Goal: Task Accomplishment & Management: Use online tool/utility

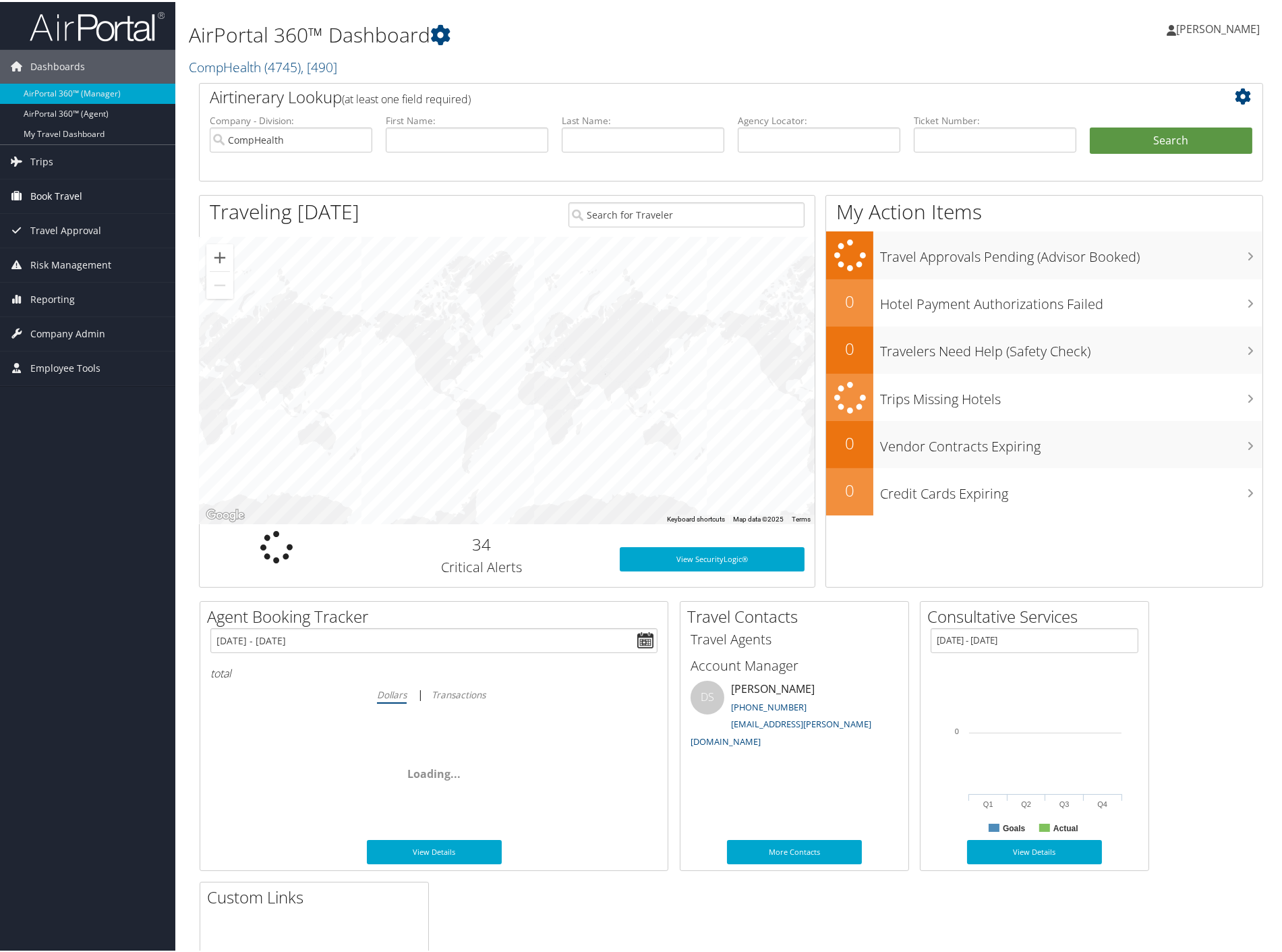
click at [52, 200] on span "Book Travel" at bounding box center [57, 195] width 52 height 34
click at [51, 166] on span "Trips" at bounding box center [42, 160] width 23 height 34
click at [56, 245] on span "Travel Approval" at bounding box center [66, 249] width 70 height 34
click at [57, 246] on span "Travel Approval" at bounding box center [66, 249] width 70 height 34
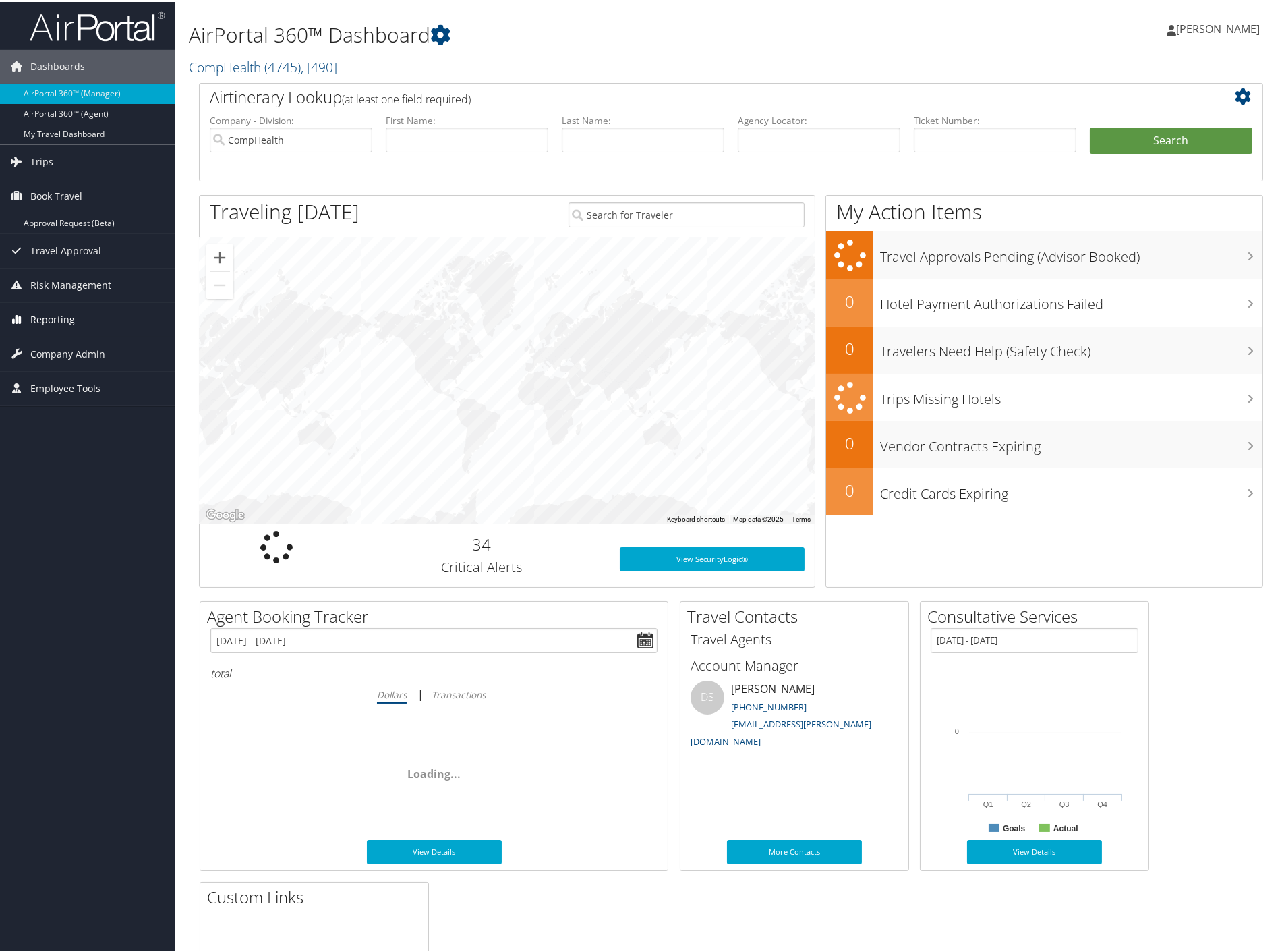
click at [61, 316] on span "Reporting" at bounding box center [53, 318] width 44 height 34
click at [60, 316] on span "Reporting" at bounding box center [53, 318] width 44 height 34
click at [49, 157] on span "Trips" at bounding box center [42, 160] width 23 height 34
click at [57, 224] on link "Approval Request (Beta)" at bounding box center [87, 221] width 175 height 20
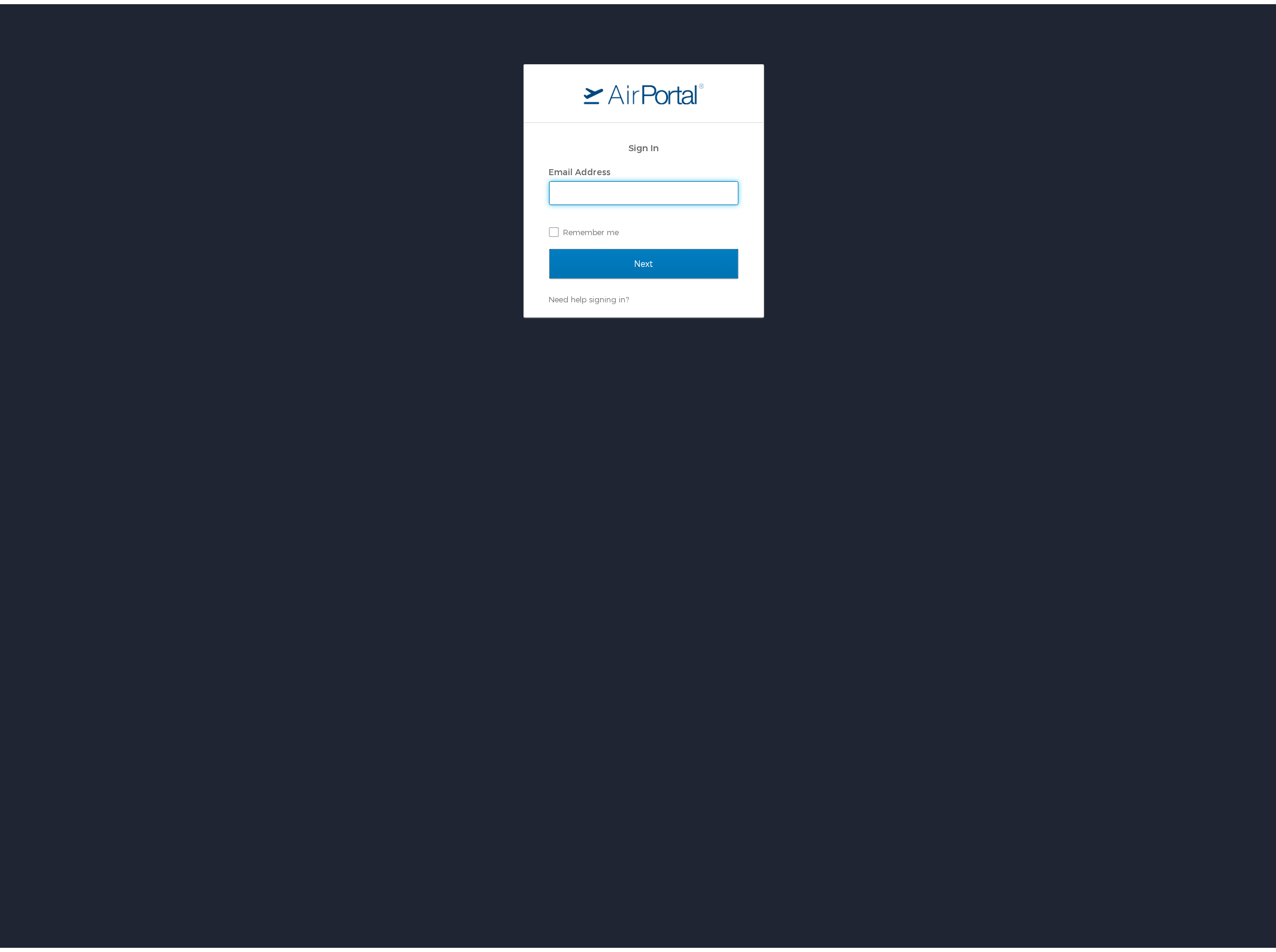
type input "[PERSON_NAME][EMAIL_ADDRESS][PERSON_NAME][DOMAIN_NAME]"
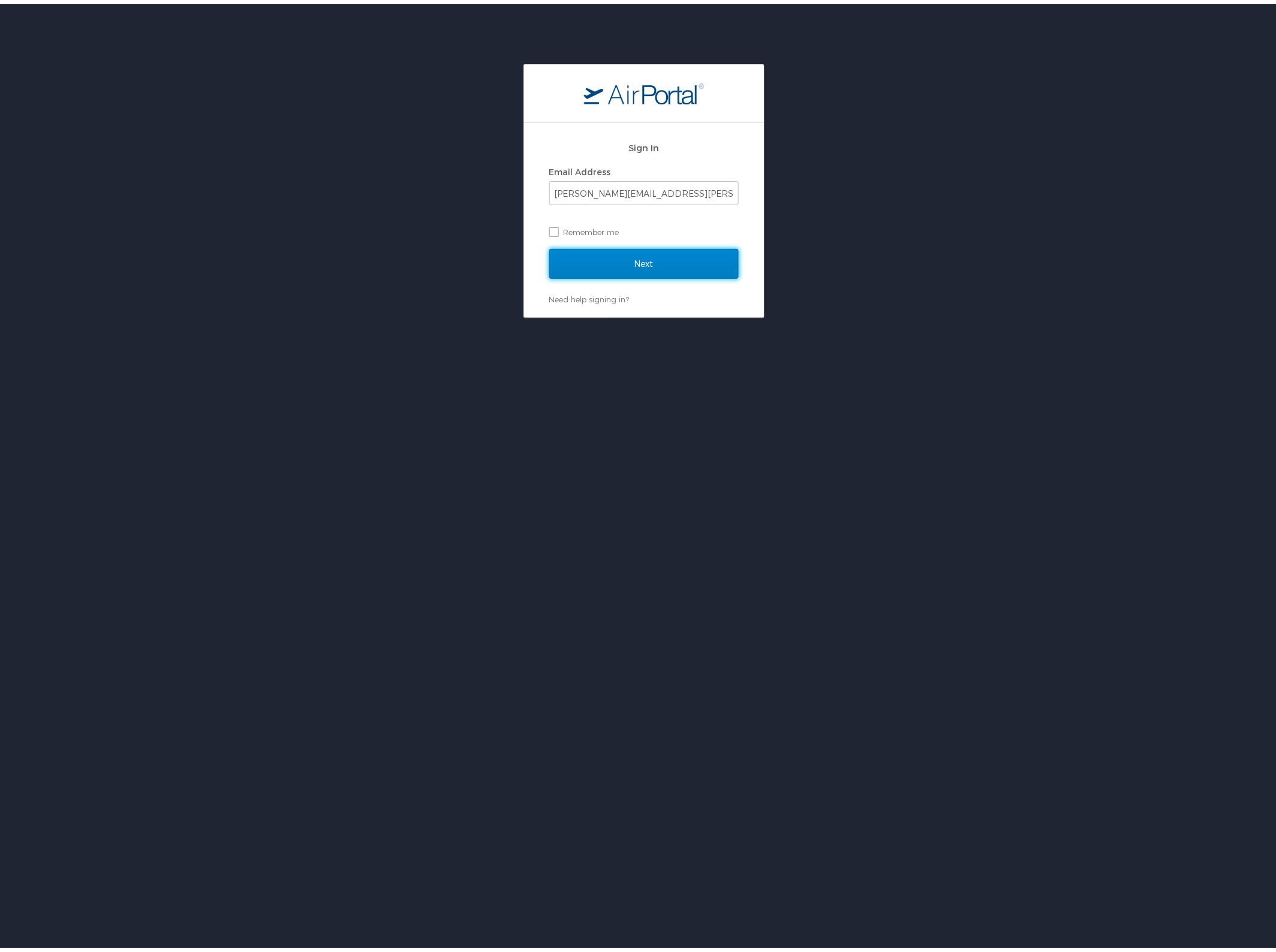
click at [655, 261] on input "Next" at bounding box center [644, 259] width 189 height 30
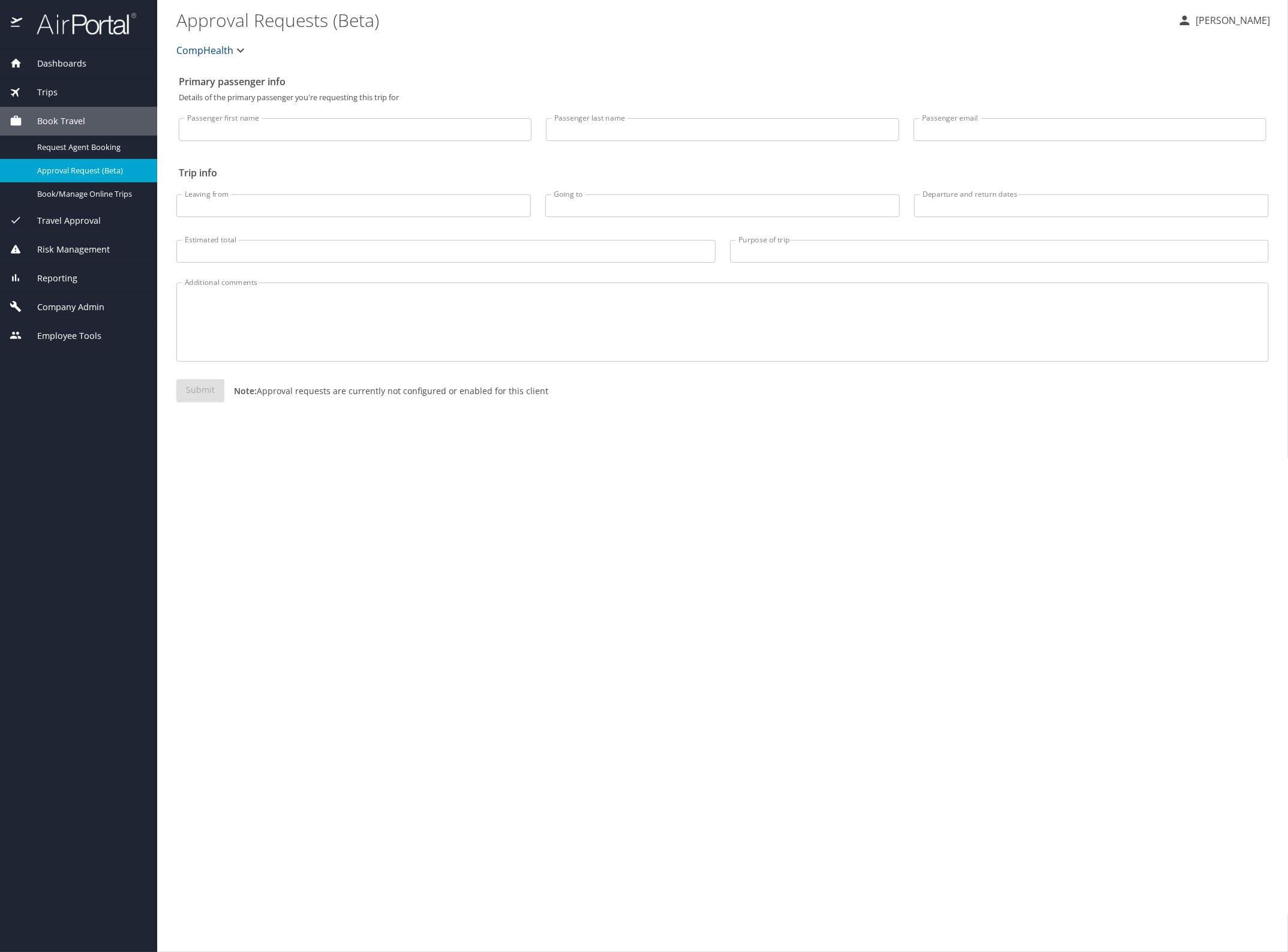
click at [44, 301] on span "Company Admin" at bounding box center [63, 306] width 82 height 13
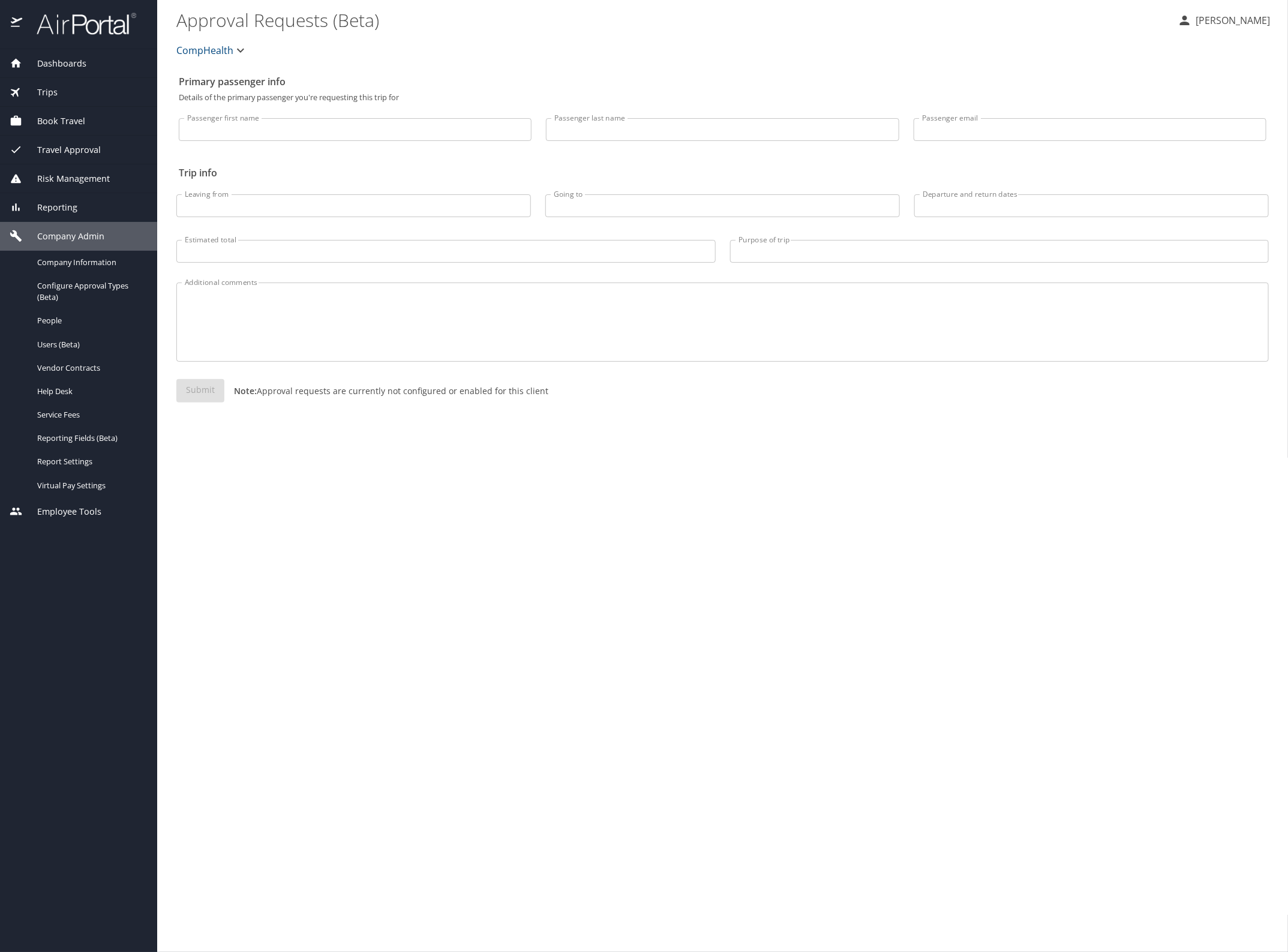
click at [42, 235] on span "Company Admin" at bounding box center [63, 236] width 82 height 13
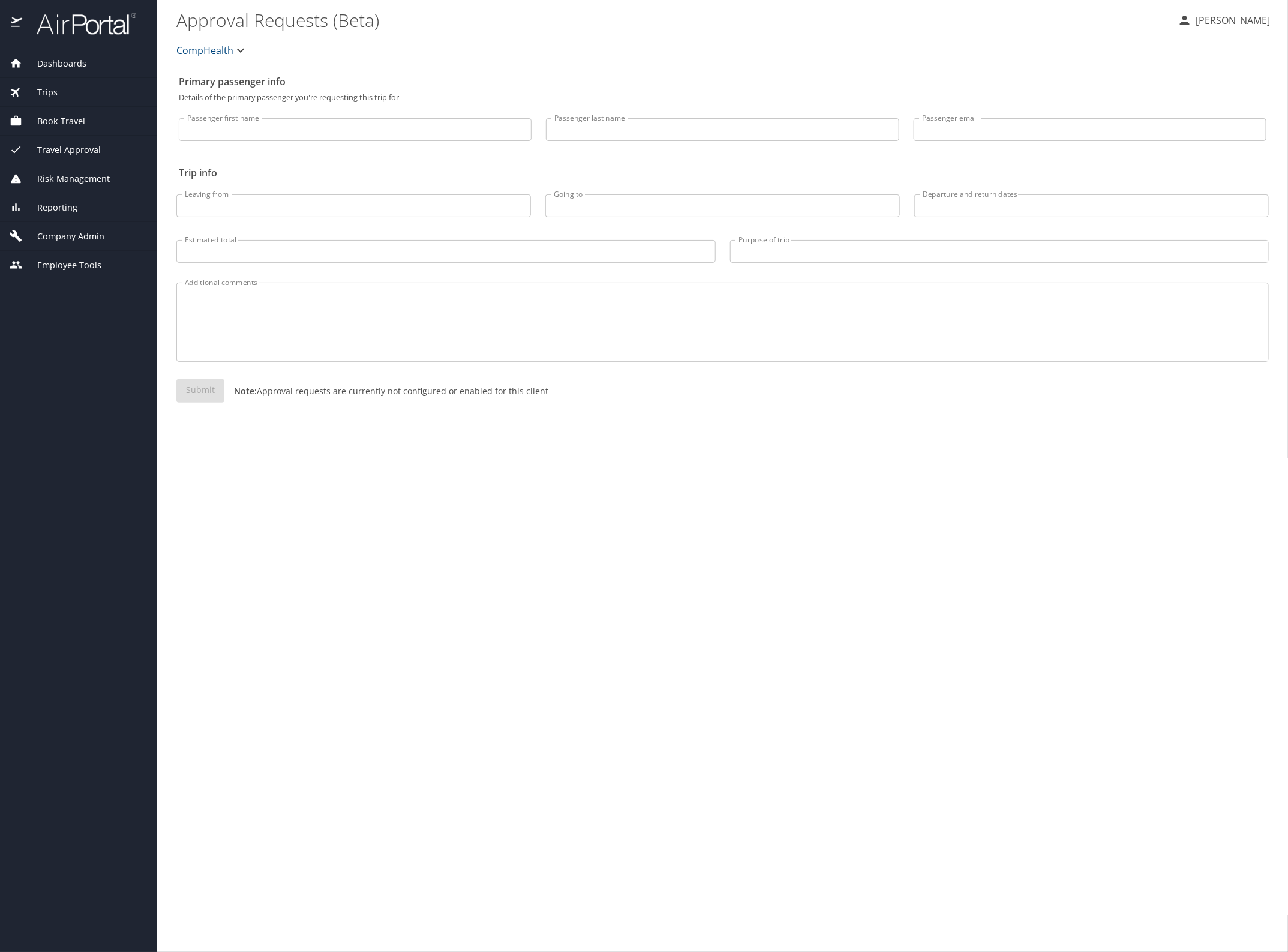
click at [46, 214] on div "Reporting" at bounding box center [78, 208] width 157 height 29
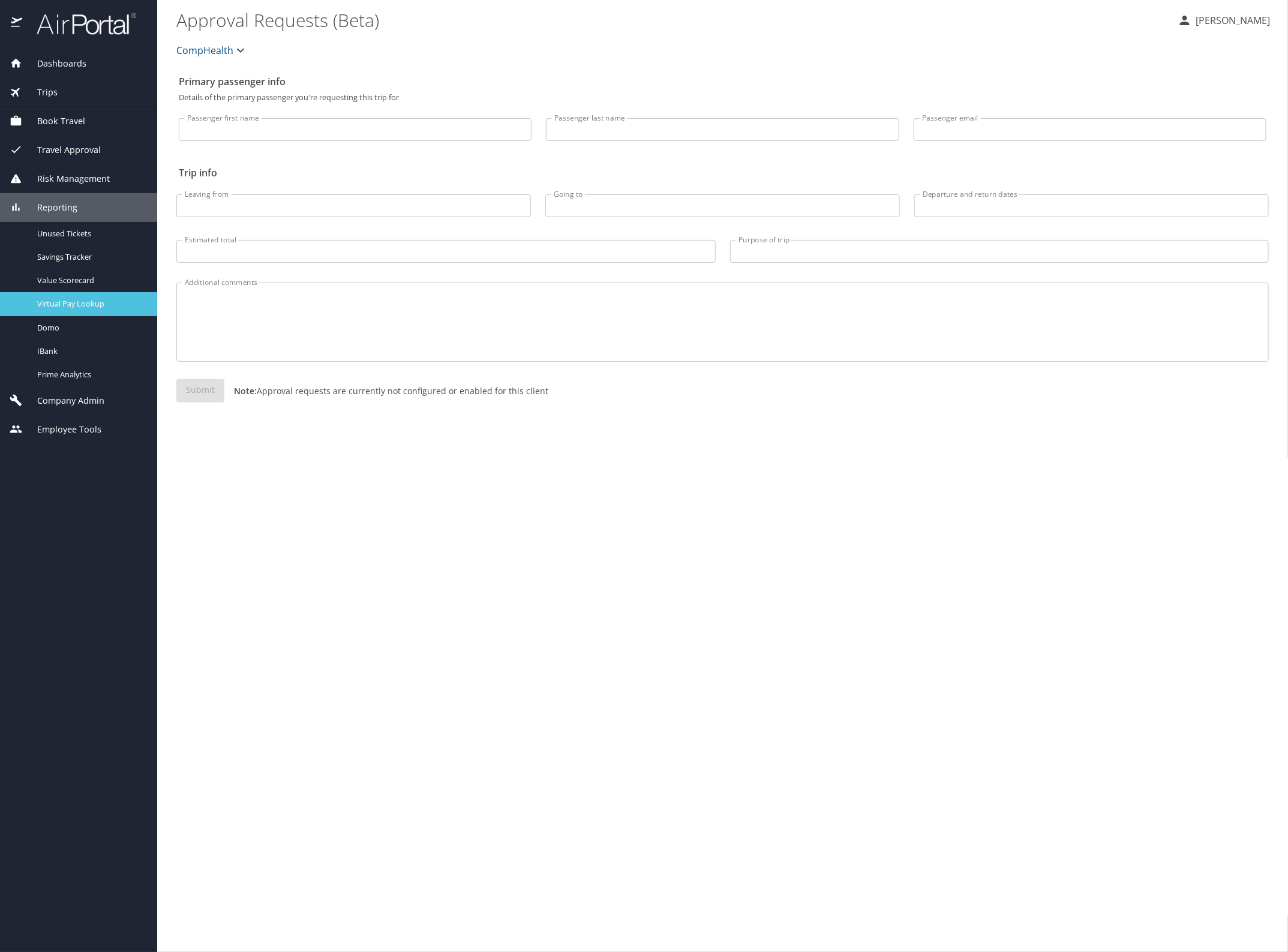
click at [70, 309] on span "Virtual Pay Lookup" at bounding box center [90, 304] width 106 height 12
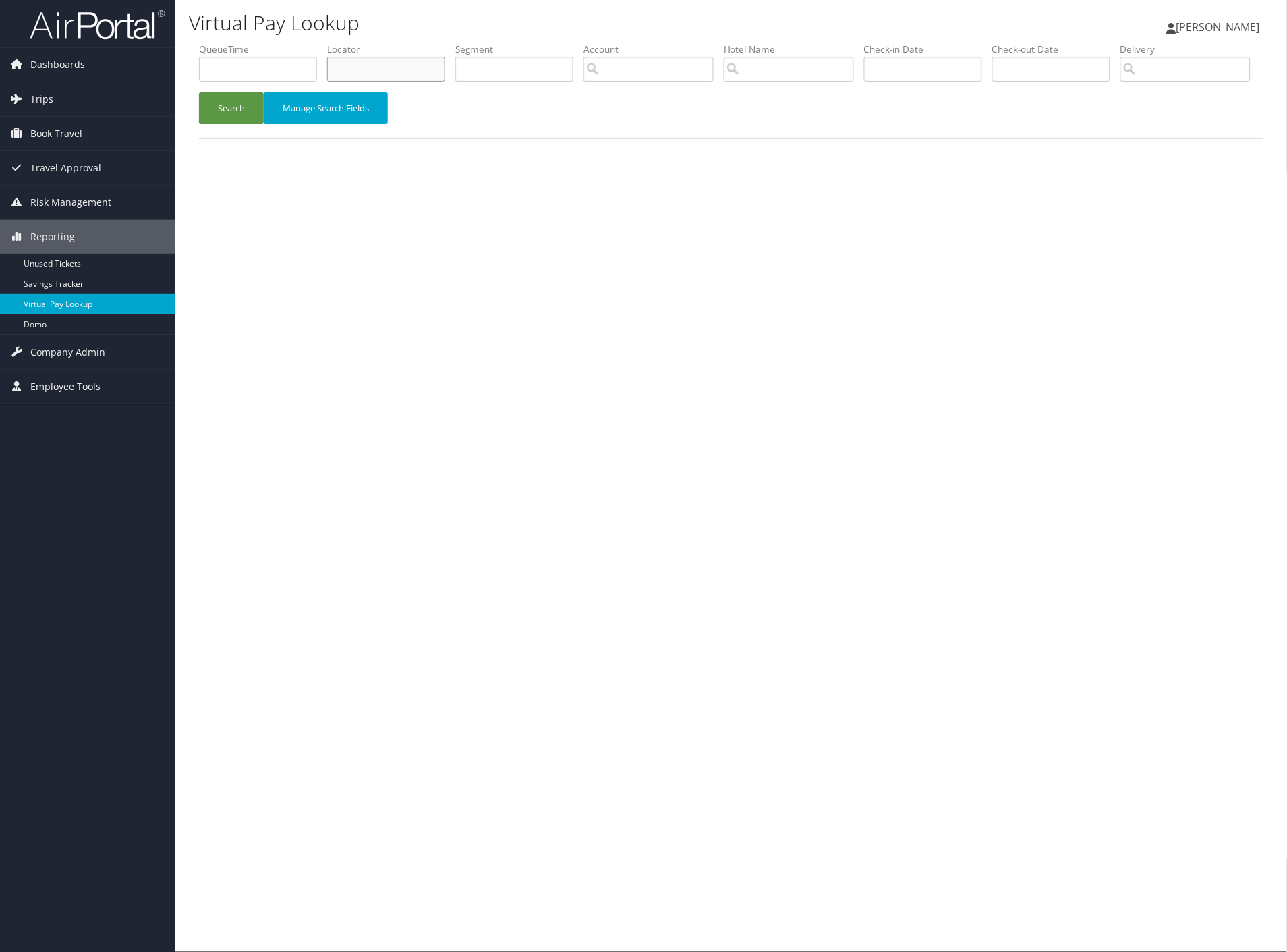
click at [366, 61] on input "text" at bounding box center [386, 69] width 118 height 25
paste input "FNZATU"
type input "FNZATU"
click at [244, 124] on button "Search" at bounding box center [231, 108] width 65 height 31
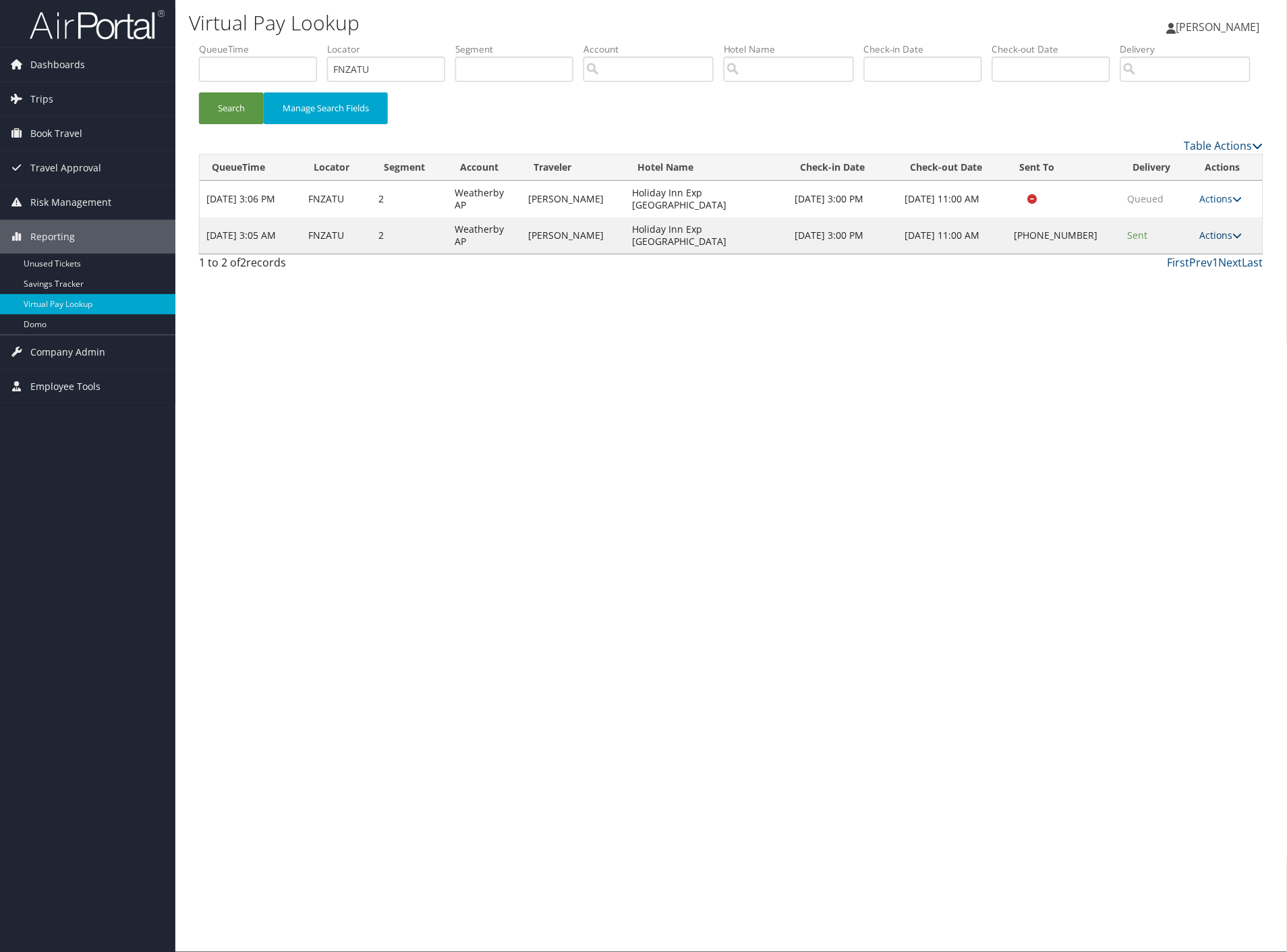
click at [1210, 241] on link "Actions" at bounding box center [1221, 235] width 42 height 13
click at [1164, 277] on link "Logs" at bounding box center [1180, 266] width 116 height 23
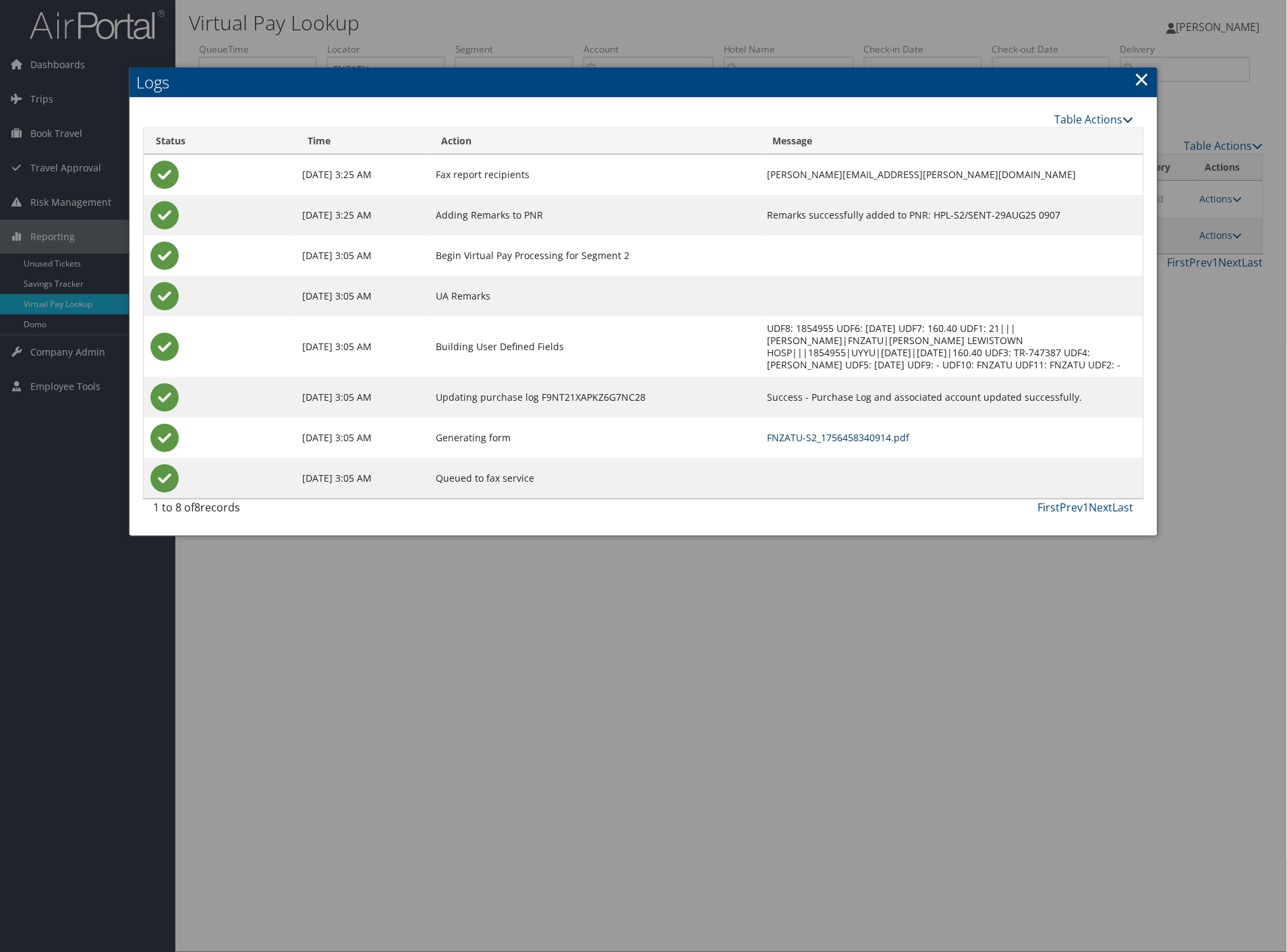
click at [813, 431] on link "FNZATU-S2_1756458340914.pdf" at bounding box center [839, 437] width 142 height 13
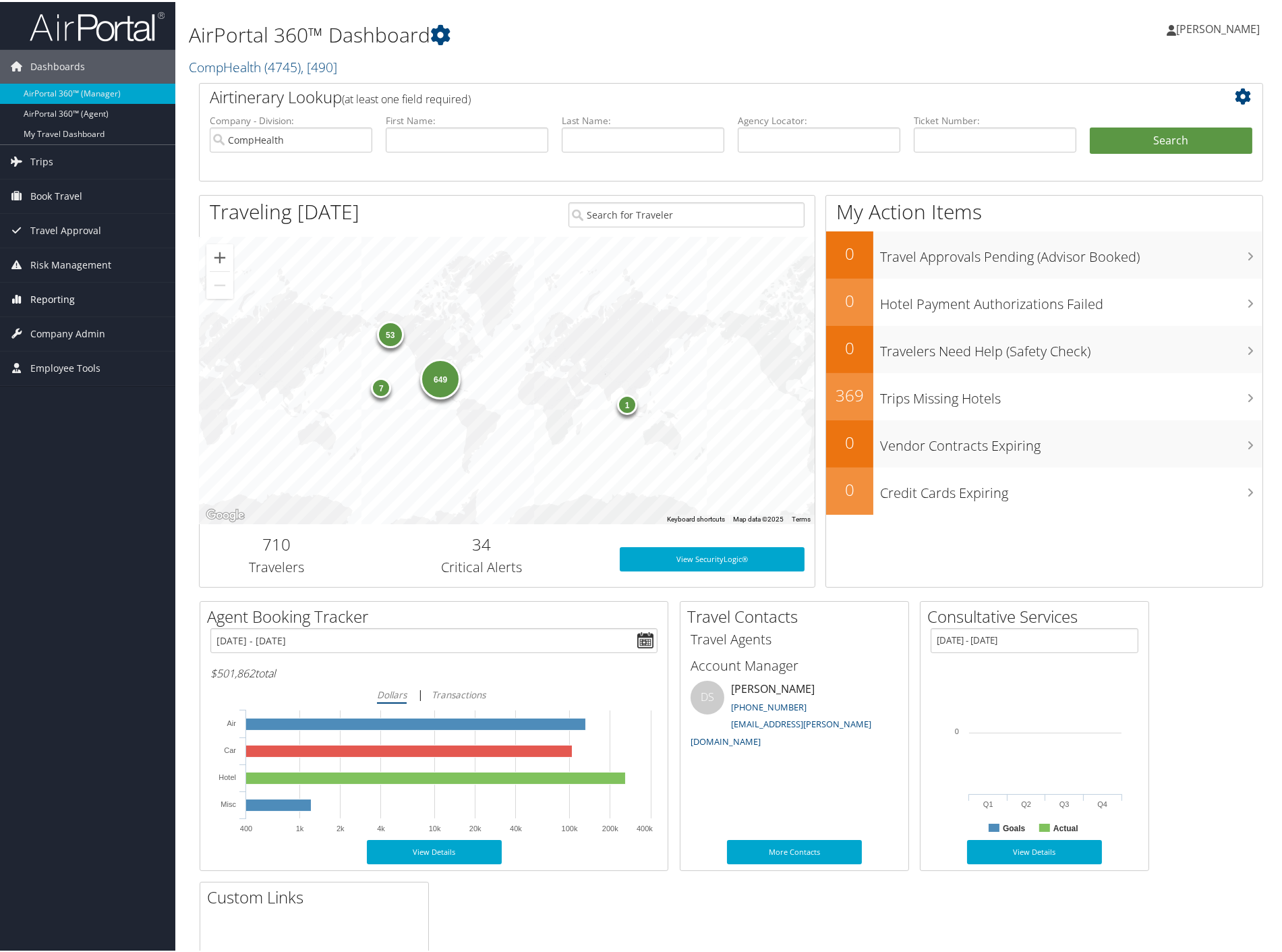
click at [43, 300] on span "Reporting" at bounding box center [53, 297] width 44 height 34
click at [64, 369] on link "Virtual Pay Lookup" at bounding box center [87, 365] width 175 height 20
